Goal: Check status: Check status

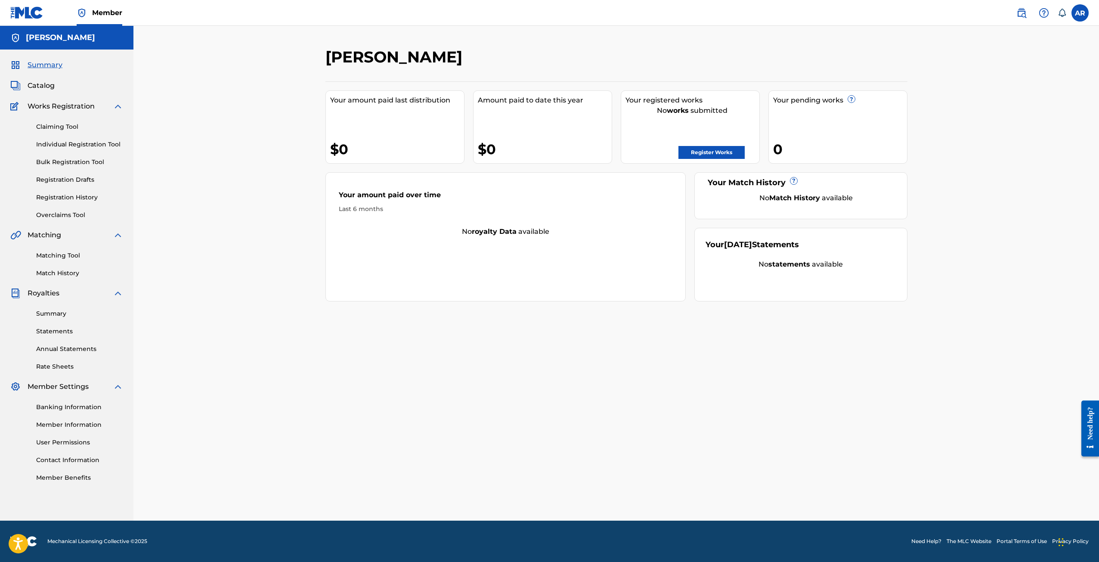
click at [40, 83] on span "Catalog" at bounding box center [41, 86] width 27 height 10
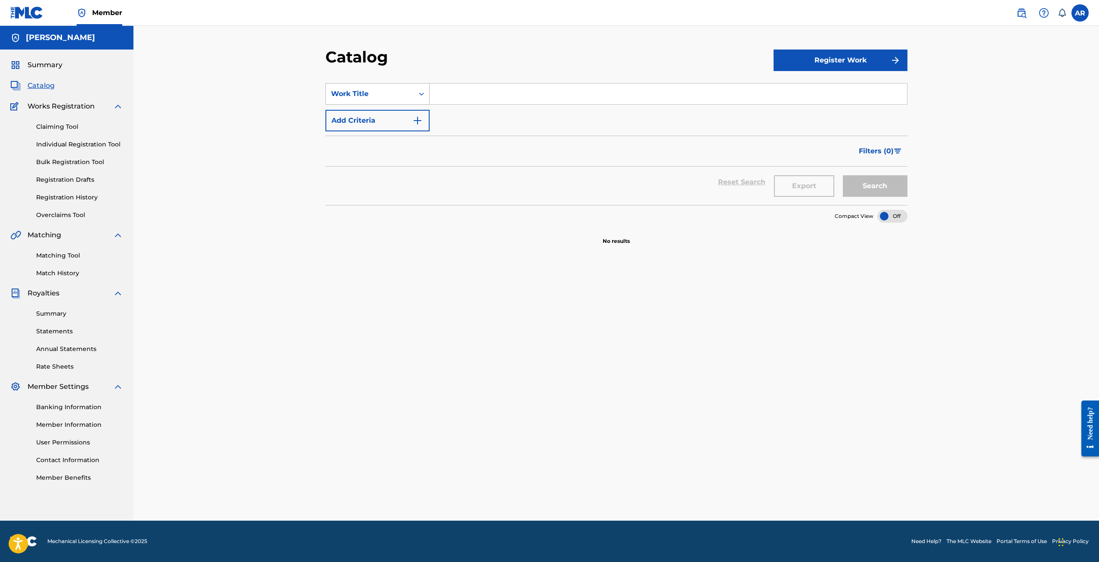
click at [387, 90] on div "Work Title" at bounding box center [370, 94] width 78 height 10
click at [356, 185] on div "Artist" at bounding box center [377, 180] width 103 height 22
click at [387, 100] on div "Artist" at bounding box center [370, 94] width 88 height 16
click at [444, 96] on input "Search Form" at bounding box center [669, 94] width 478 height 21
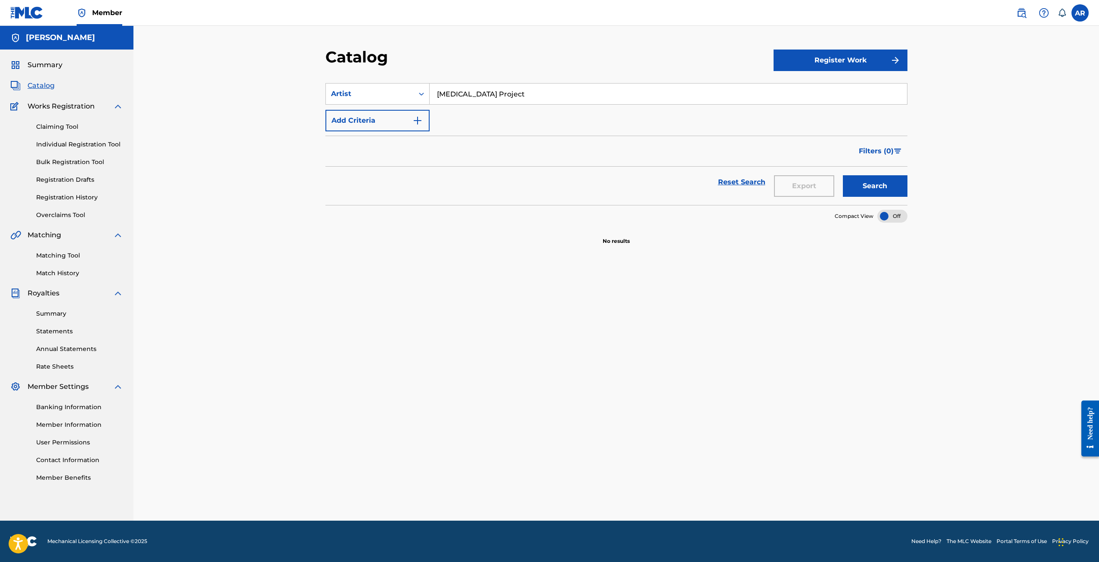
type input "[MEDICAL_DATA] Project"
click at [886, 191] on button "Search" at bounding box center [875, 186] width 65 height 22
click at [86, 194] on link "Registration History" at bounding box center [79, 197] width 87 height 9
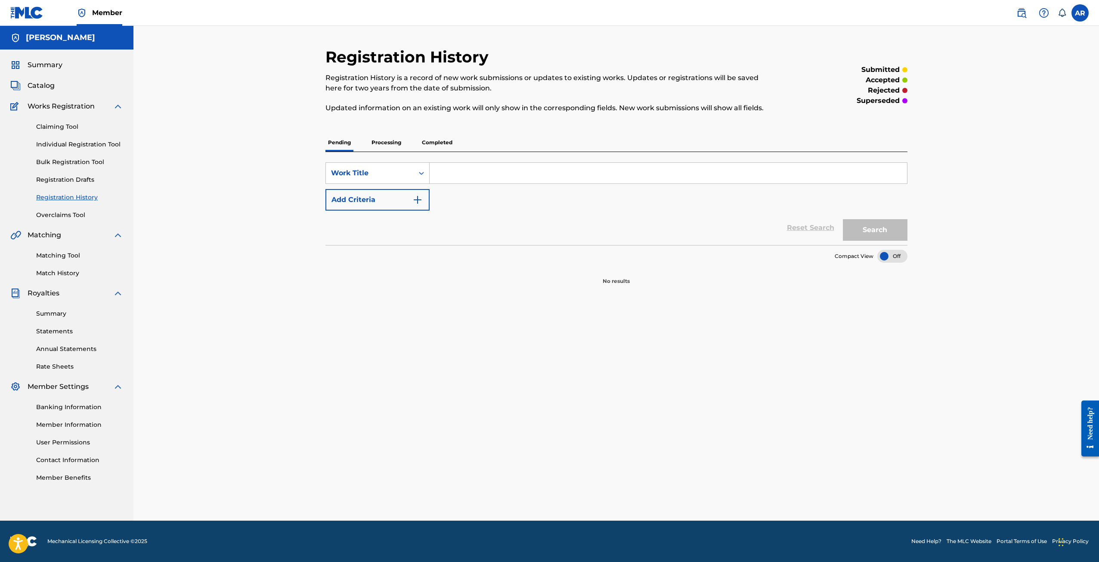
click at [374, 145] on p "Processing" at bounding box center [386, 143] width 35 height 18
click at [432, 142] on p "Completed" at bounding box center [437, 143] width 36 height 18
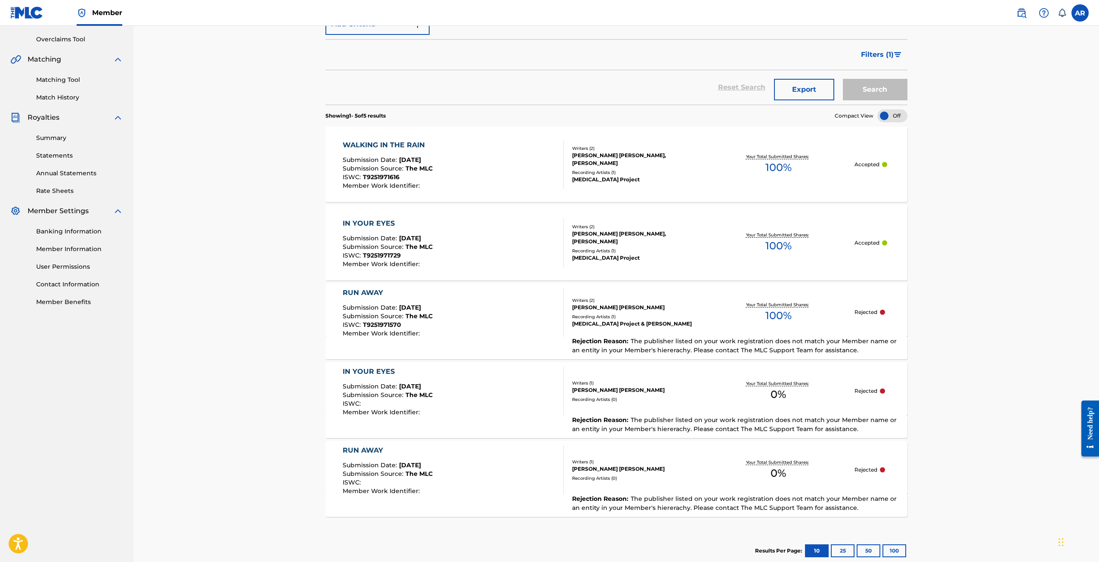
scroll to position [172, 0]
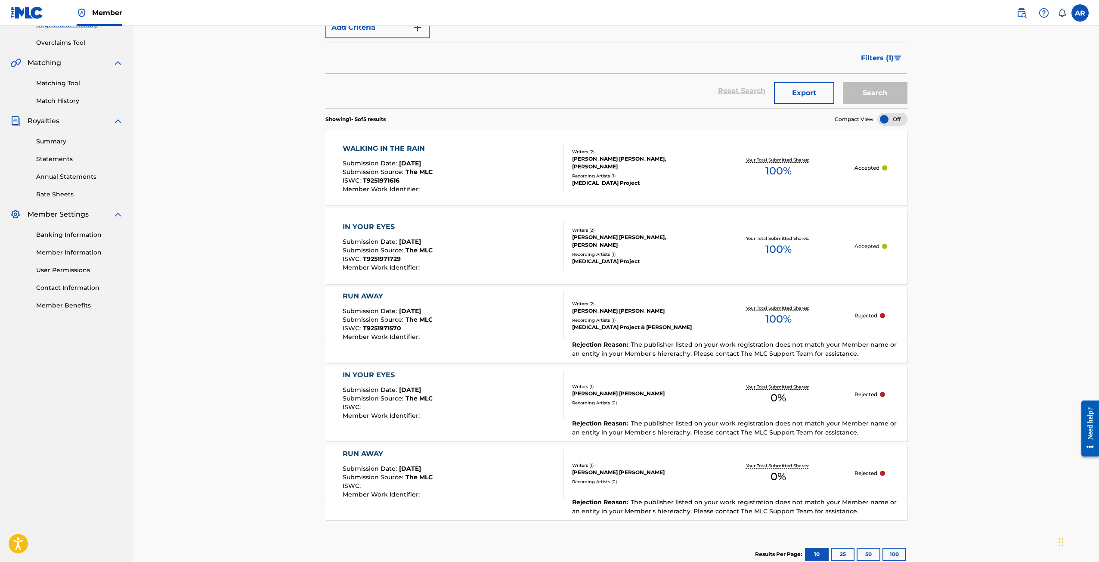
click at [717, 232] on div "IN YOUR EYES Submission Date : [DATE] Submission Source : The MLC ISWC : T92519…" at bounding box center [617, 245] width 582 height 75
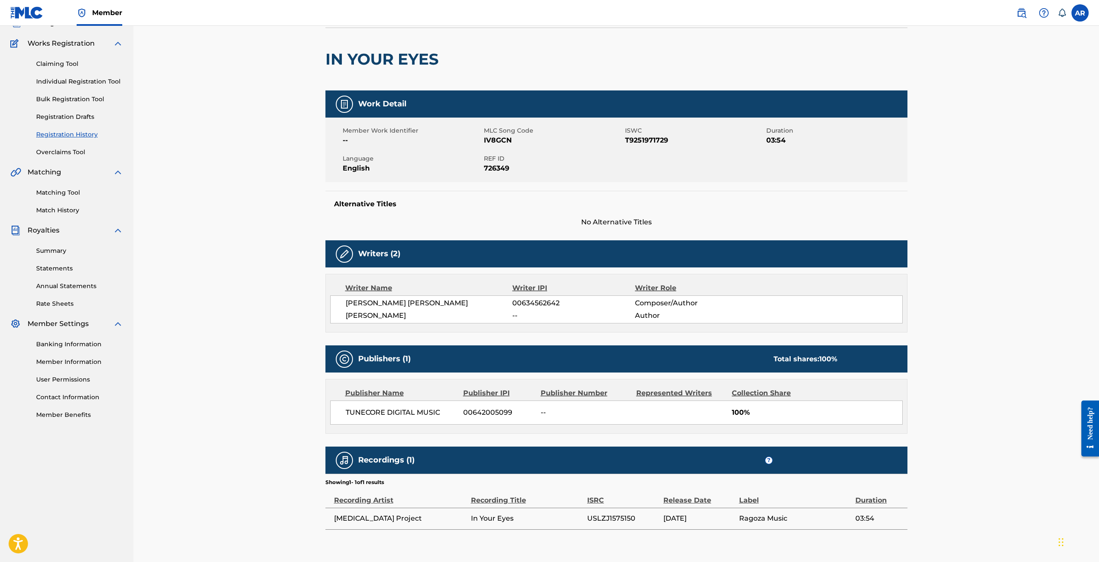
scroll to position [20, 0]
